Goal: Find specific page/section: Find specific page/section

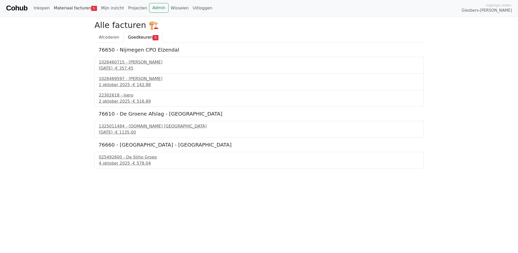
click at [86, 7] on link "Materiaal facturen 5" at bounding box center [75, 8] width 47 height 10
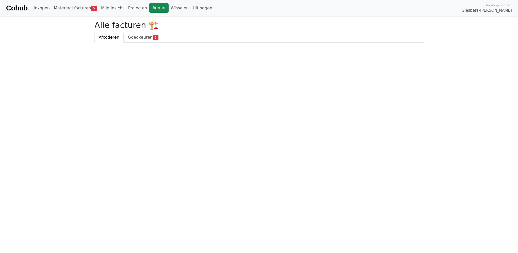
click at [152, 6] on link "Admin" at bounding box center [159, 8] width 20 height 10
